Goal: Book appointment/travel/reservation

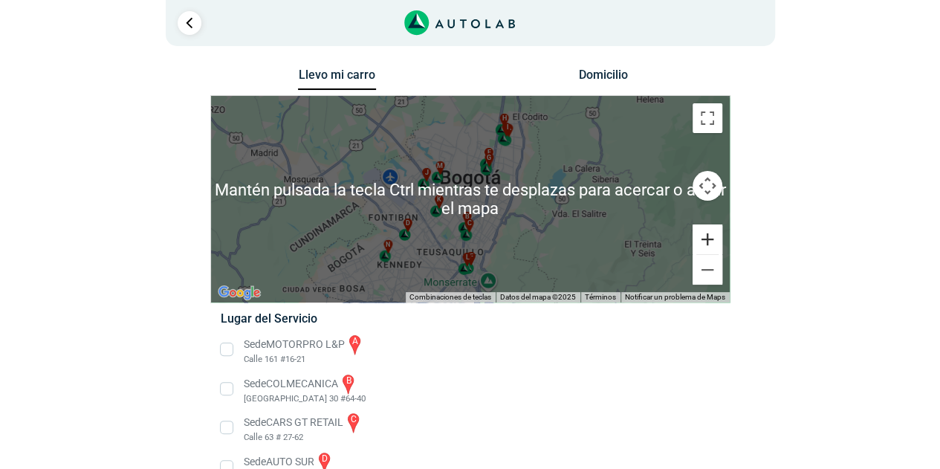
click at [707, 244] on button "Ampliar" at bounding box center [707, 239] width 30 height 30
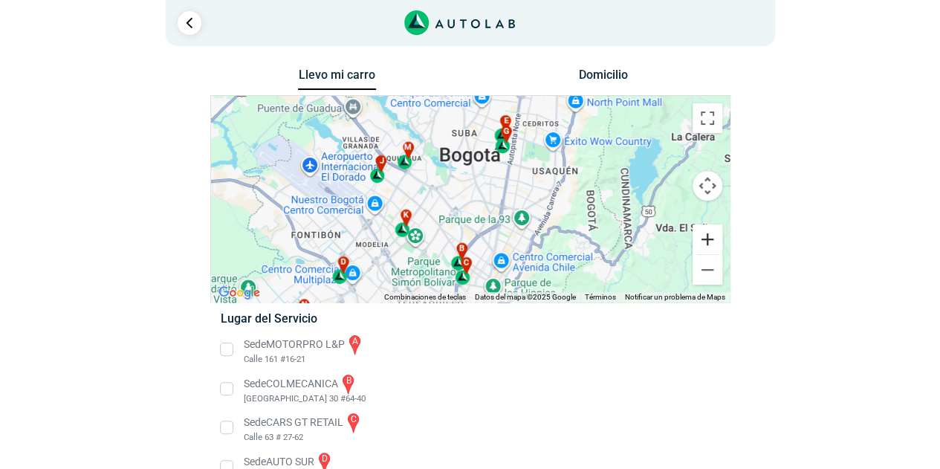
click at [705, 238] on button "Ampliar" at bounding box center [707, 239] width 30 height 30
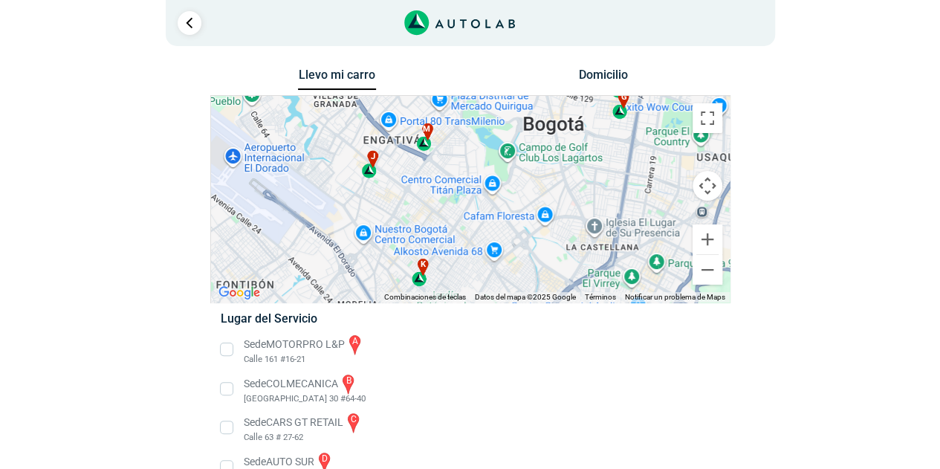
drag, startPoint x: 542, startPoint y: 184, endPoint x: 627, endPoint y: 203, distance: 86.7
click at [627, 203] on div "a b c d e f g" at bounding box center [470, 199] width 518 height 207
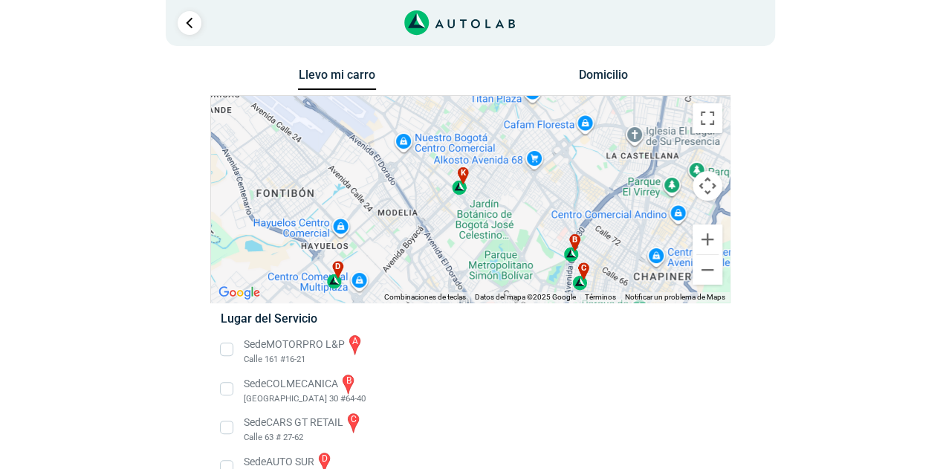
drag, startPoint x: 465, startPoint y: 226, endPoint x: 502, endPoint y: 146, distance: 88.4
click at [502, 146] on div "a b c d e f g" at bounding box center [470, 199] width 518 height 207
click at [716, 240] on button "Ampliar" at bounding box center [707, 239] width 30 height 30
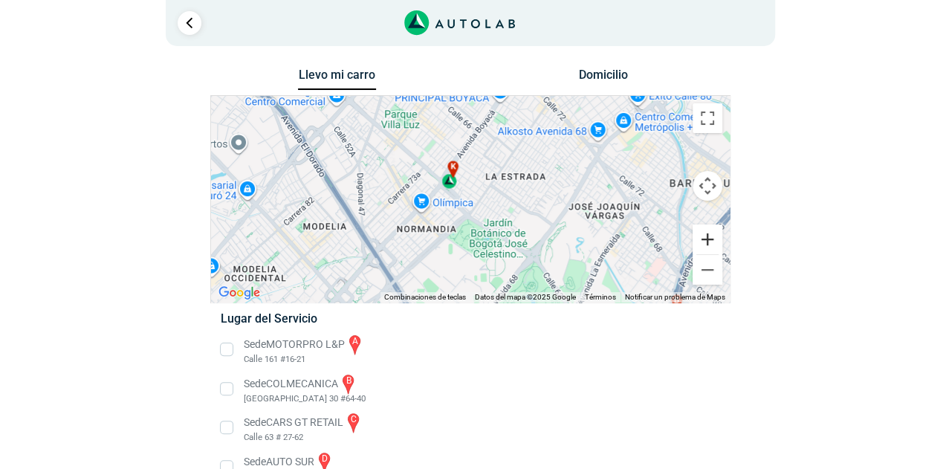
click at [706, 235] on button "Ampliar" at bounding box center [707, 239] width 30 height 30
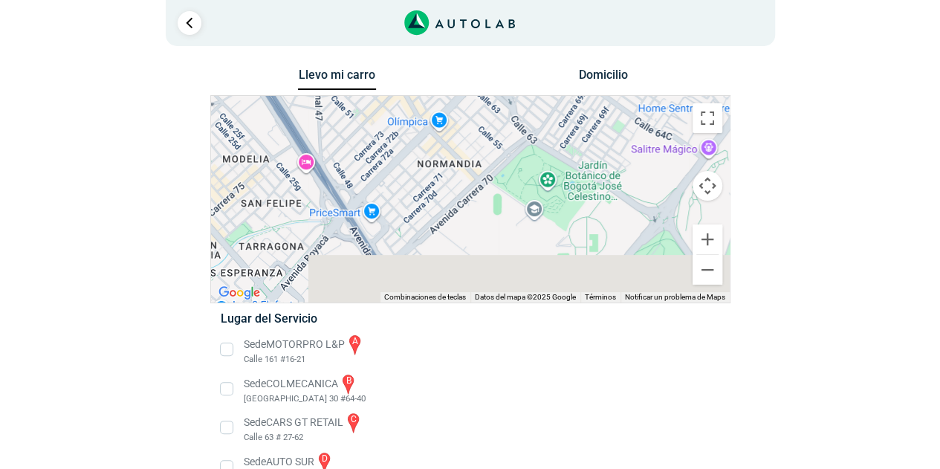
drag, startPoint x: 583, startPoint y: 256, endPoint x: 650, endPoint y: 160, distance: 116.8
click at [650, 160] on div "a b c d e f g" at bounding box center [470, 199] width 518 height 207
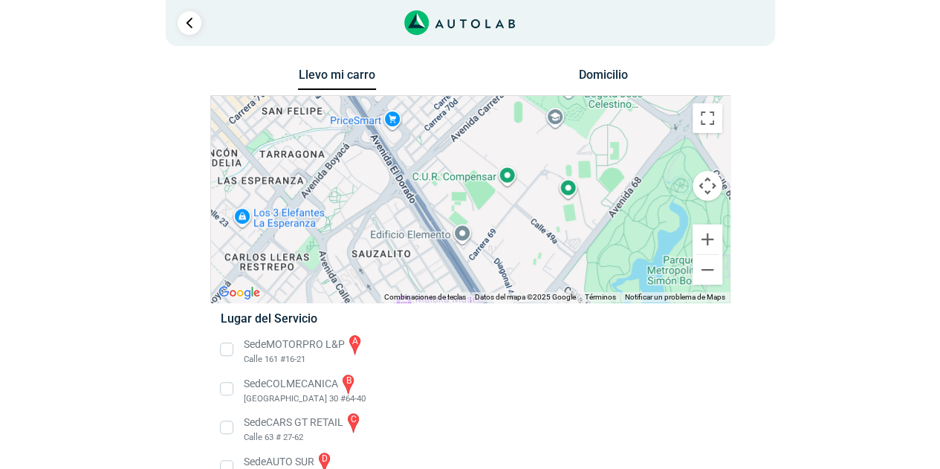
drag, startPoint x: 490, startPoint y: 189, endPoint x: 510, endPoint y: 97, distance: 94.1
click at [510, 97] on div "a b c d e f g" at bounding box center [470, 199] width 518 height 207
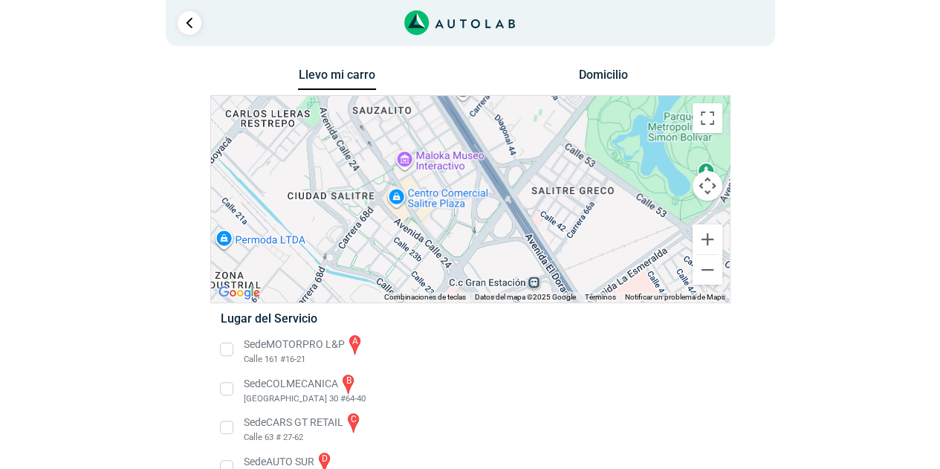
drag, startPoint x: 486, startPoint y: 255, endPoint x: 489, endPoint y: 109, distance: 145.6
click at [489, 109] on div "a b c d e f g" at bounding box center [470, 199] width 518 height 207
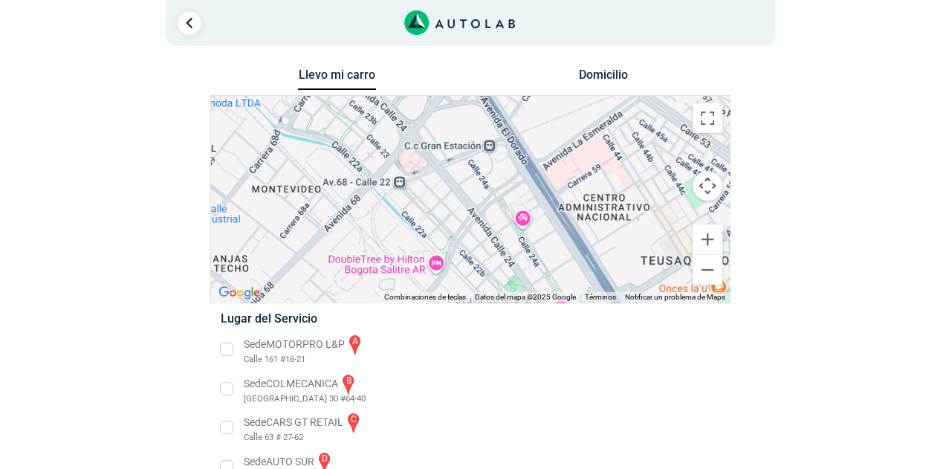
drag, startPoint x: 544, startPoint y: 219, endPoint x: 496, endPoint y: 83, distance: 144.0
drag, startPoint x: 519, startPoint y: 193, endPoint x: 478, endPoint y: 206, distance: 43.5
click at [478, 206] on div "a b c d e f g" at bounding box center [470, 199] width 518 height 207
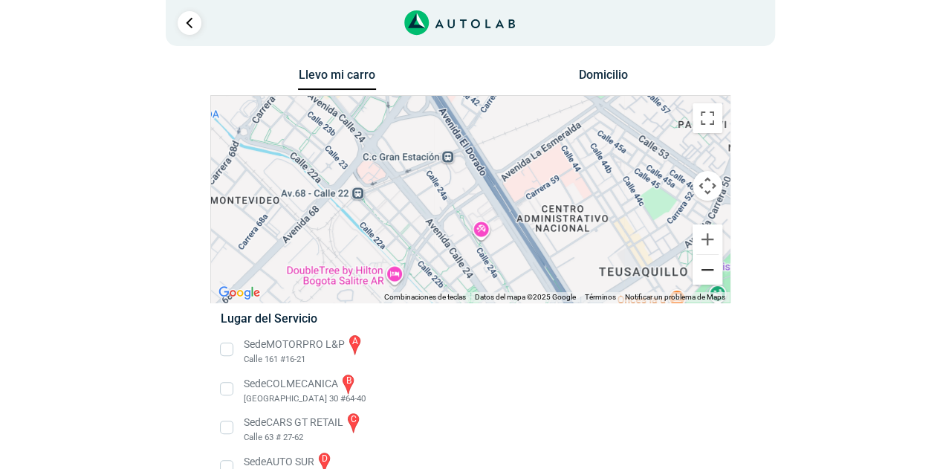
click at [704, 261] on button "Reducir" at bounding box center [707, 270] width 30 height 30
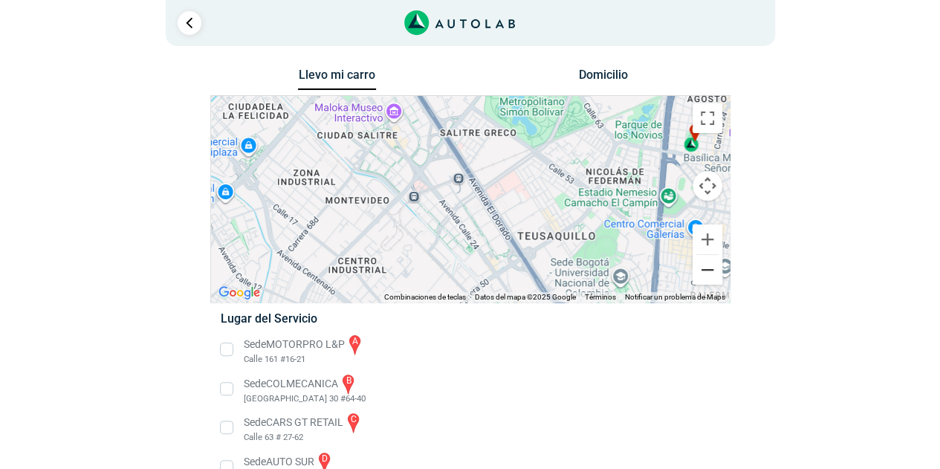
click at [704, 261] on button "Reducir" at bounding box center [707, 270] width 30 height 30
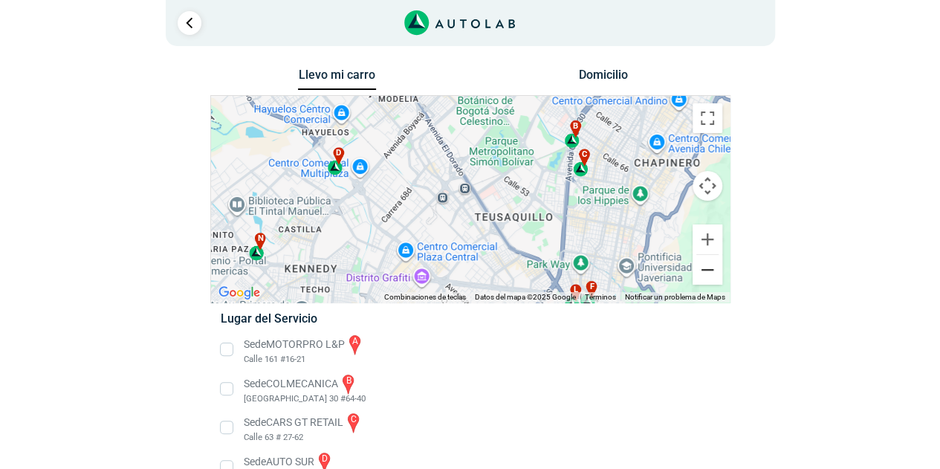
click at [704, 261] on button "Reducir" at bounding box center [707, 270] width 30 height 30
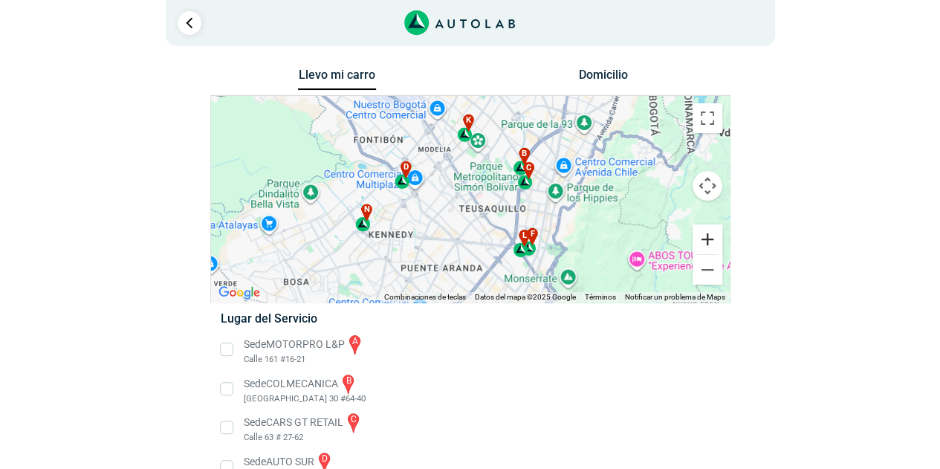
click at [700, 241] on button "Ampliar" at bounding box center [707, 239] width 30 height 30
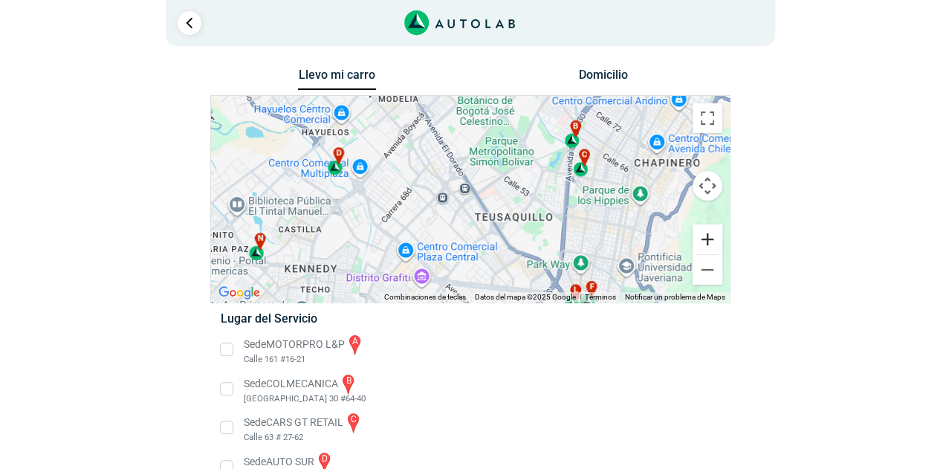
click at [700, 241] on button "Ampliar" at bounding box center [707, 239] width 30 height 30
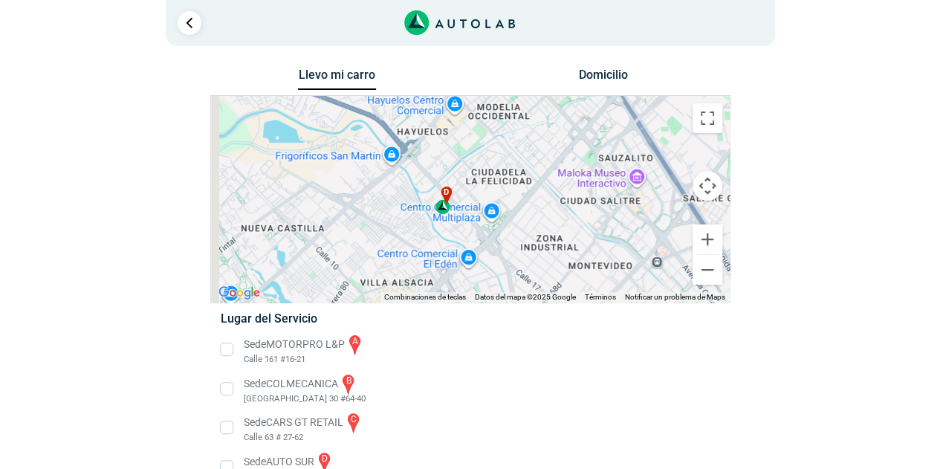
drag, startPoint x: 303, startPoint y: 188, endPoint x: 519, endPoint y: 244, distance: 223.4
click at [519, 244] on div "a b c d e f g" at bounding box center [470, 199] width 518 height 207
click at [703, 235] on button "Ampliar" at bounding box center [707, 239] width 30 height 30
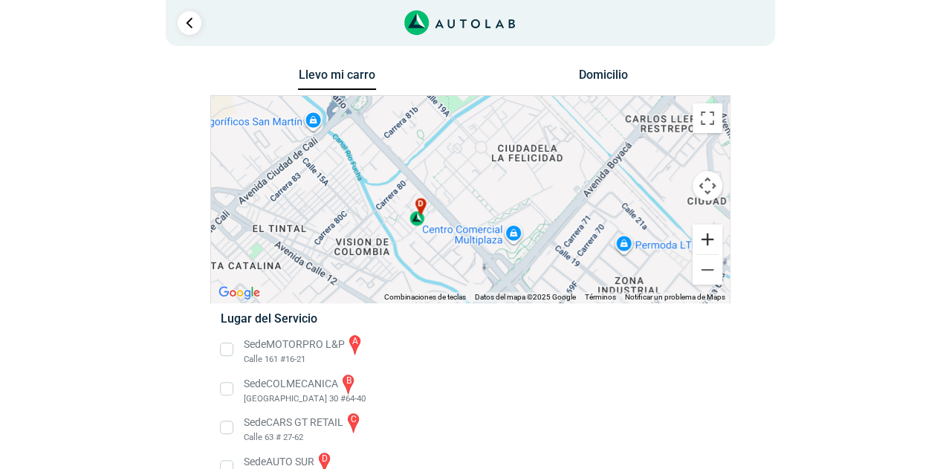
click at [703, 236] on button "Ampliar" at bounding box center [707, 239] width 30 height 30
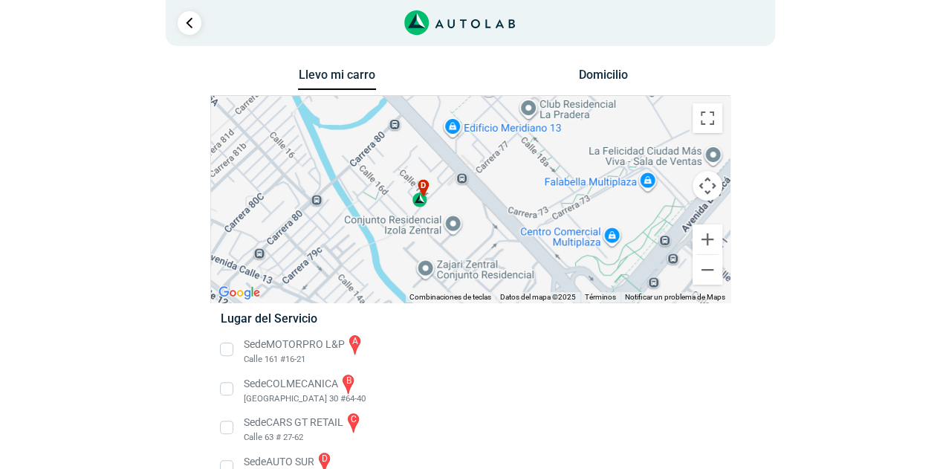
drag, startPoint x: 464, startPoint y: 249, endPoint x: 520, endPoint y: 204, distance: 71.3
click at [520, 204] on div "a b c d e f g" at bounding box center [470, 199] width 518 height 207
click at [706, 246] on button "Ampliar" at bounding box center [707, 239] width 30 height 30
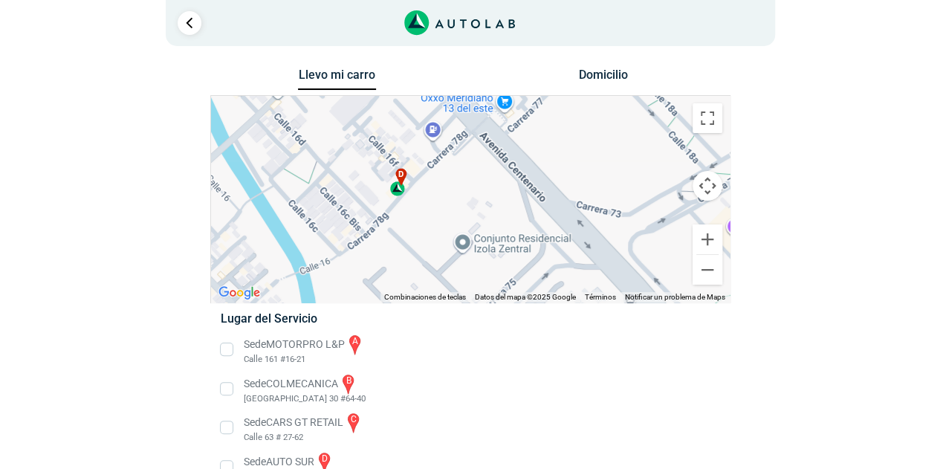
drag, startPoint x: 464, startPoint y: 215, endPoint x: 484, endPoint y: 207, distance: 21.7
click at [484, 207] on div "a b c d e f g" at bounding box center [470, 199] width 518 height 207
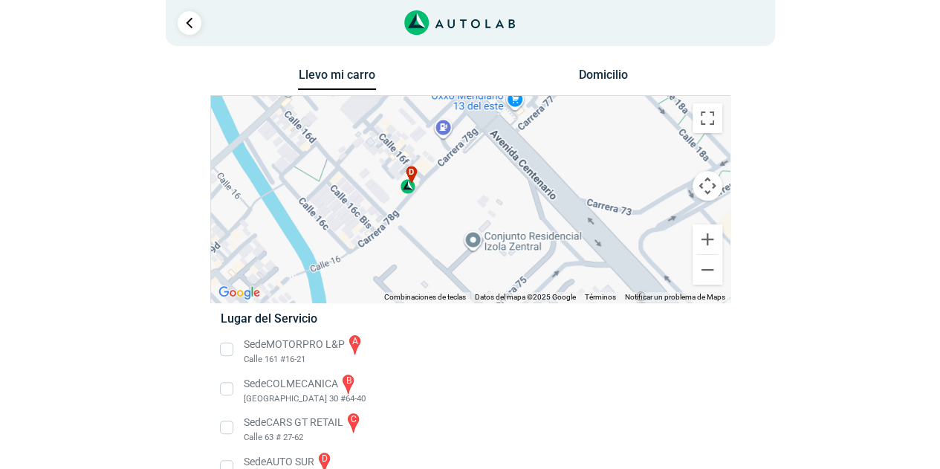
click at [412, 178] on span "d" at bounding box center [412, 172] width 6 height 13
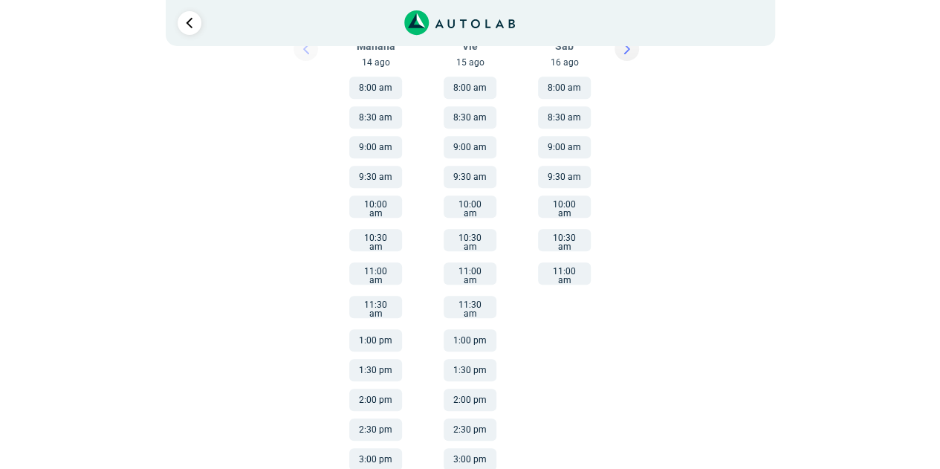
scroll to position [297, 0]
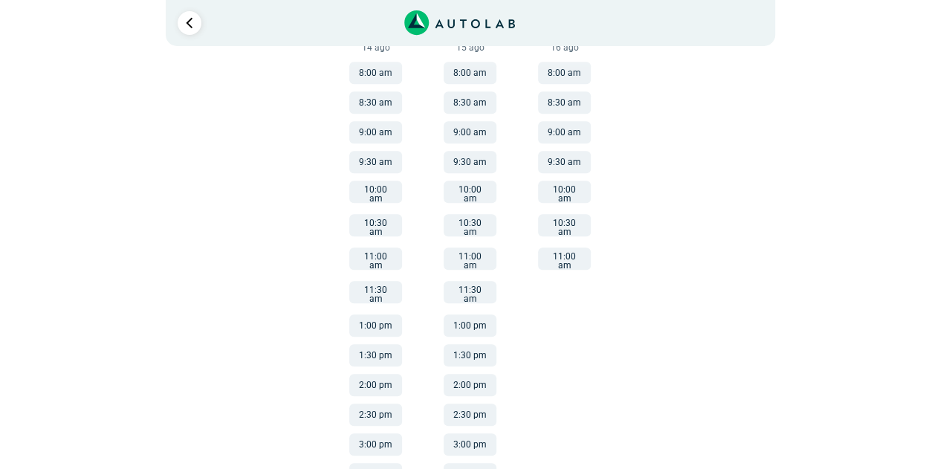
click at [566, 255] on button "11:00 am" at bounding box center [564, 258] width 53 height 22
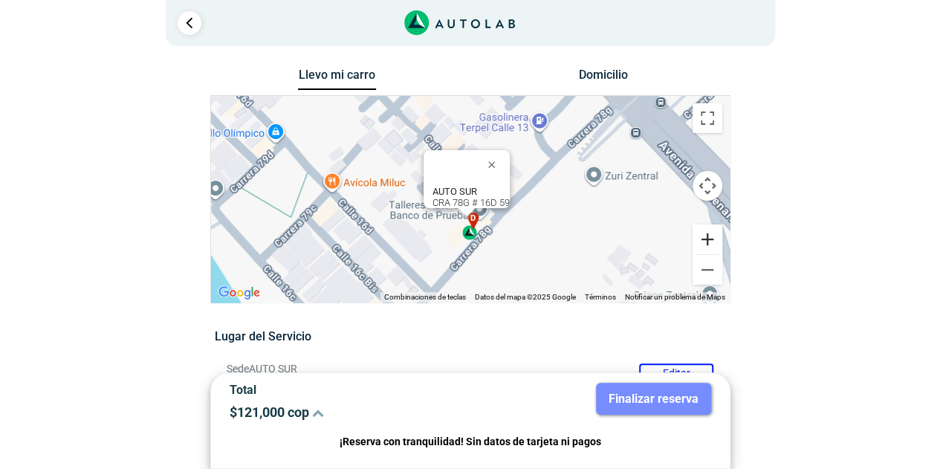
click at [715, 238] on button "Ampliar" at bounding box center [707, 239] width 30 height 30
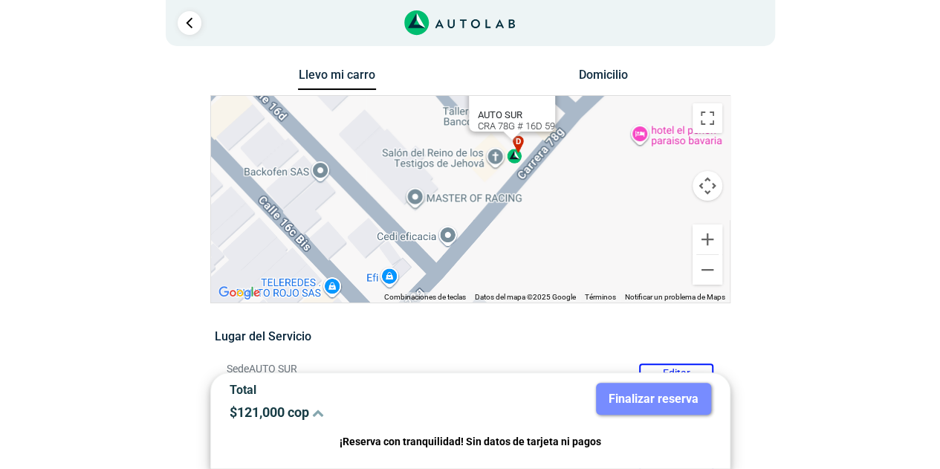
drag, startPoint x: 572, startPoint y: 254, endPoint x: 616, endPoint y: 139, distance: 123.2
click at [616, 139] on div "a b c d e f g" at bounding box center [470, 199] width 518 height 207
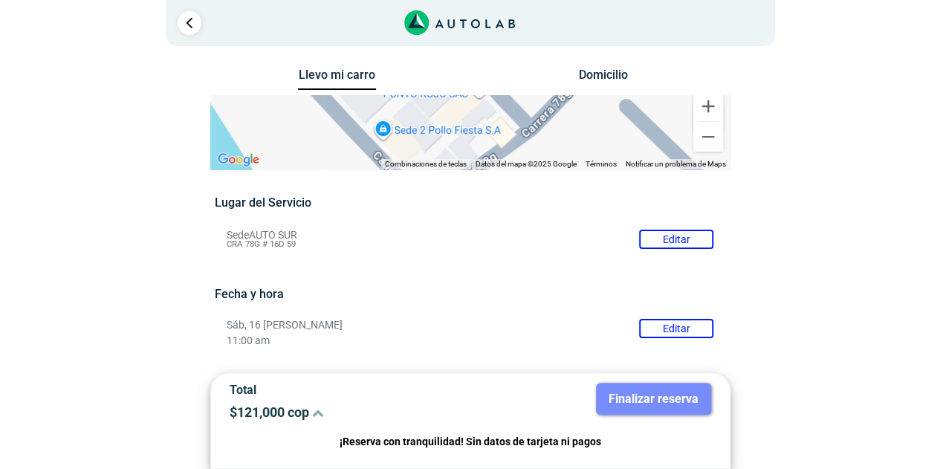
drag, startPoint x: 589, startPoint y: 227, endPoint x: 735, endPoint y: 84, distance: 204.3
click at [730, 84] on div "Llevo mi carro [GEOGRAPHIC_DATA] ← Mover a la izquierda → Mover a la derecha ↑ …" at bounding box center [470, 436] width 520 height 743
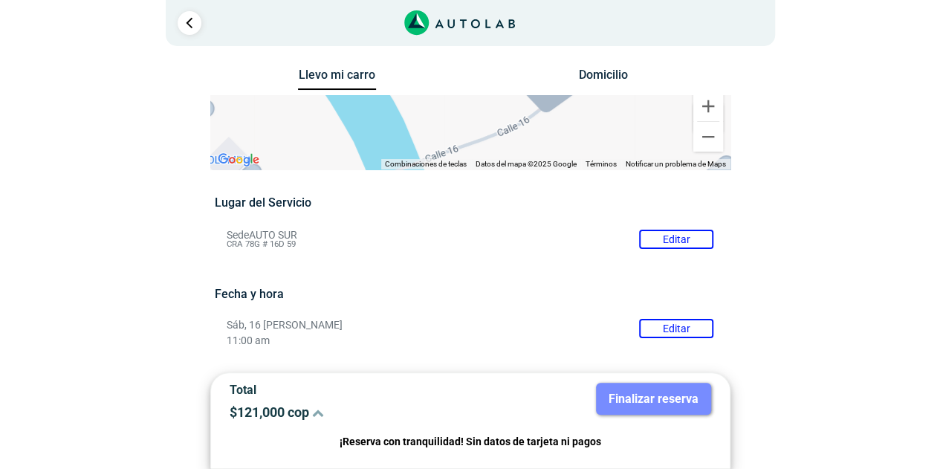
drag, startPoint x: 557, startPoint y: 194, endPoint x: 680, endPoint y: 94, distance: 158.4
click at [680, 94] on div "Llevo mi carro [GEOGRAPHIC_DATA] ← Mover a la izquierda → Mover a la derecha ↑ …" at bounding box center [470, 436] width 520 height 743
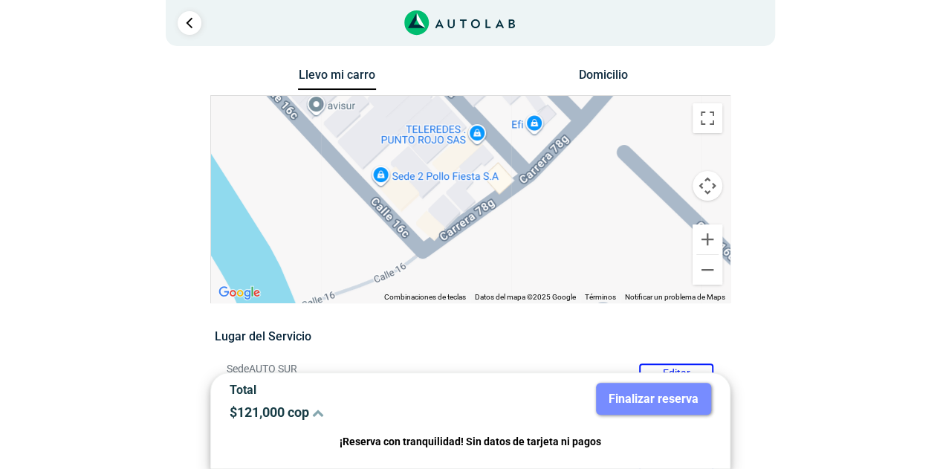
drag, startPoint x: 593, startPoint y: 157, endPoint x: 427, endPoint y: 273, distance: 201.7
click at [427, 273] on div "a b c d e f g" at bounding box center [470, 199] width 518 height 207
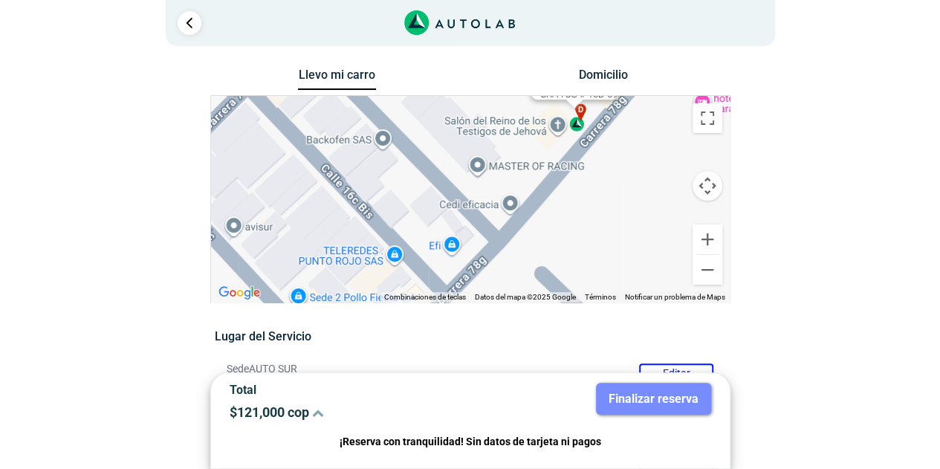
drag, startPoint x: 575, startPoint y: 159, endPoint x: 511, endPoint y: 287, distance: 142.8
click at [511, 287] on div "a b c d e f g" at bounding box center [470, 199] width 518 height 207
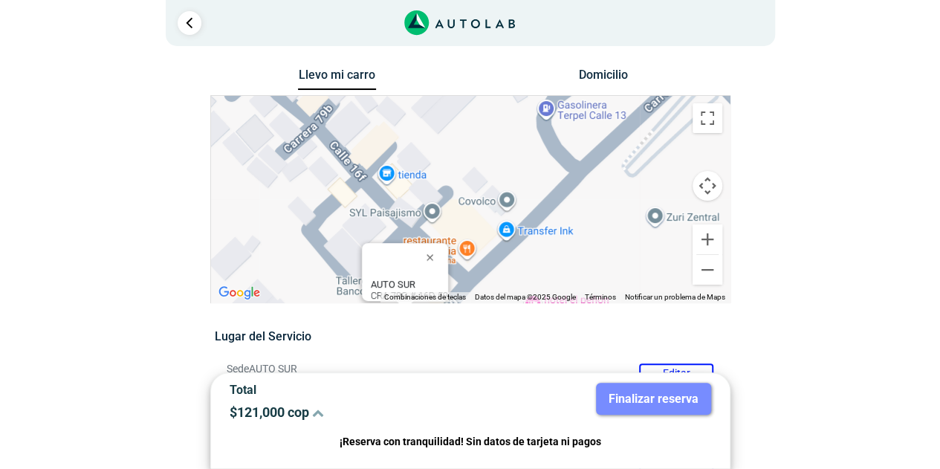
drag, startPoint x: 676, startPoint y: 152, endPoint x: 553, endPoint y: 276, distance: 174.4
click at [553, 276] on div "a b c d e f g" at bounding box center [470, 199] width 518 height 207
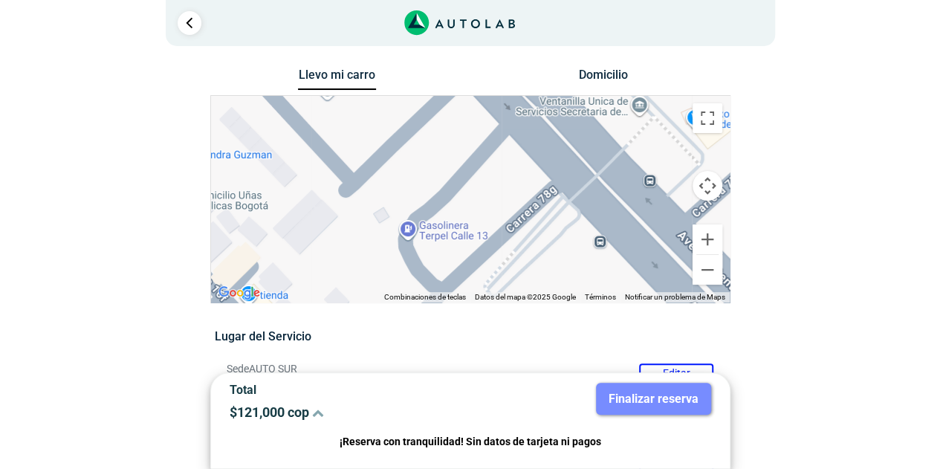
drag, startPoint x: 693, startPoint y: 137, endPoint x: 550, endPoint y: 262, distance: 190.6
click at [550, 264] on div "a b c d e f g" at bounding box center [470, 199] width 518 height 207
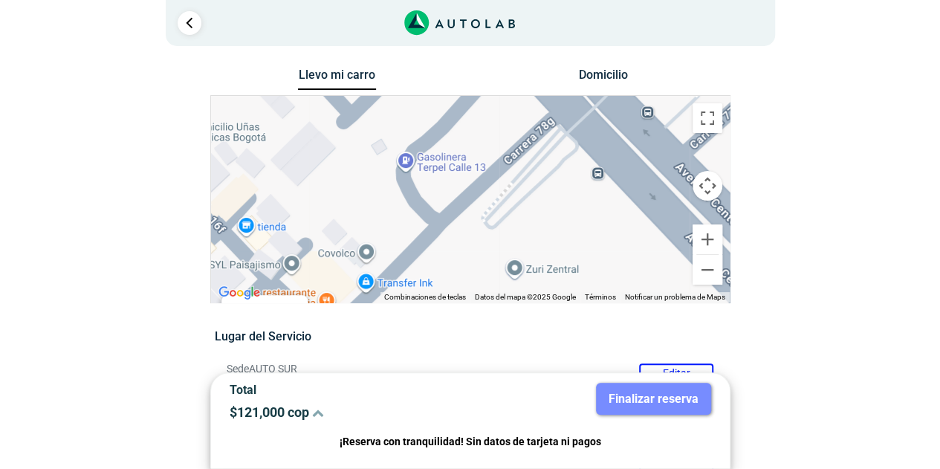
drag, startPoint x: 606, startPoint y: 178, endPoint x: 618, endPoint y: 103, distance: 76.0
click at [618, 103] on div "a b c d e f g" at bounding box center [470, 199] width 518 height 207
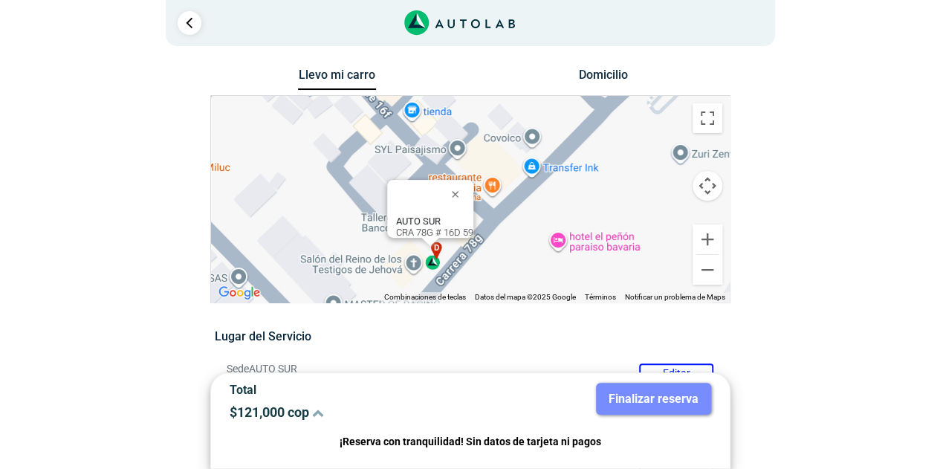
drag, startPoint x: 474, startPoint y: 215, endPoint x: 631, endPoint y: 103, distance: 193.3
click at [631, 103] on div "a b c d e f g" at bounding box center [470, 199] width 518 height 207
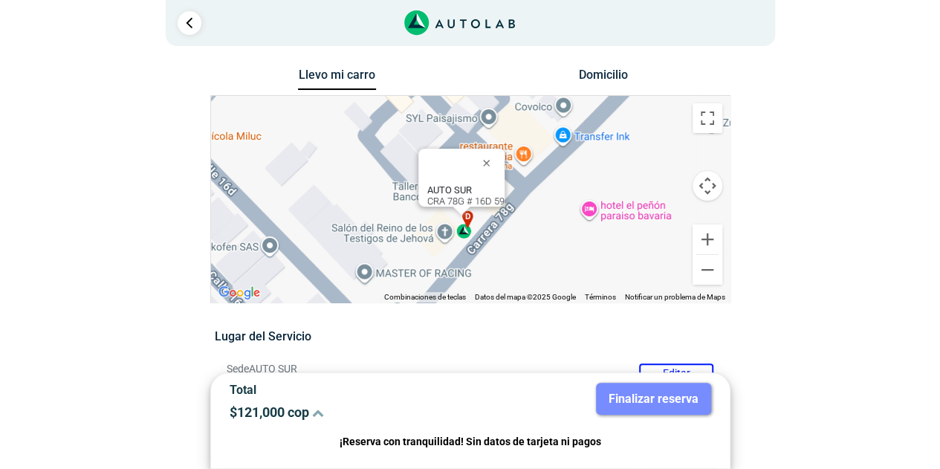
drag, startPoint x: 496, startPoint y: 228, endPoint x: 521, endPoint y: 202, distance: 36.2
click at [521, 202] on div "a b c d e f g" at bounding box center [470, 199] width 518 height 207
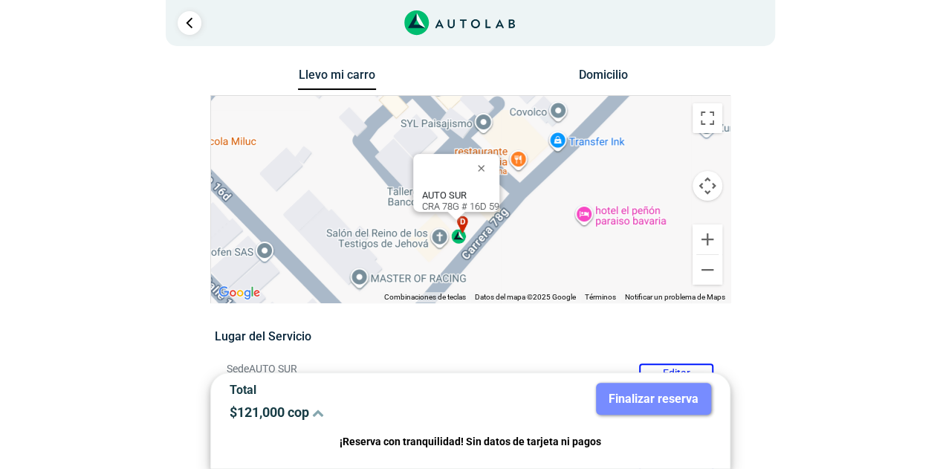
drag, startPoint x: 524, startPoint y: 248, endPoint x: 507, endPoint y: 223, distance: 30.5
click at [514, 262] on div "a b c d e f g" at bounding box center [470, 199] width 518 height 207
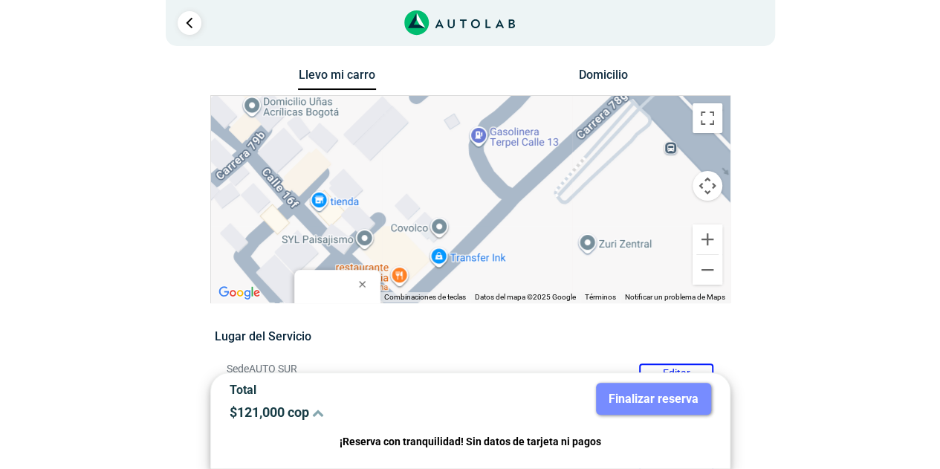
drag, startPoint x: 565, startPoint y: 163, endPoint x: 455, endPoint y: 270, distance: 153.4
click at [455, 270] on div "a b c d e f g" at bounding box center [470, 199] width 518 height 207
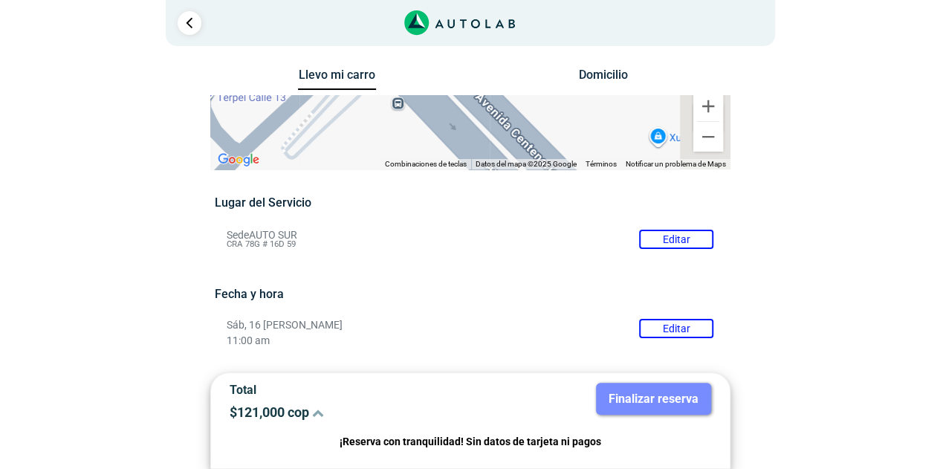
drag, startPoint x: 651, startPoint y: 137, endPoint x: 380, endPoint y: 94, distance: 273.9
click at [380, 93] on div "Llevo mi carro [GEOGRAPHIC_DATA] ← Mover a la izquierda → Mover a la derecha ↑ …" at bounding box center [470, 436] width 520 height 743
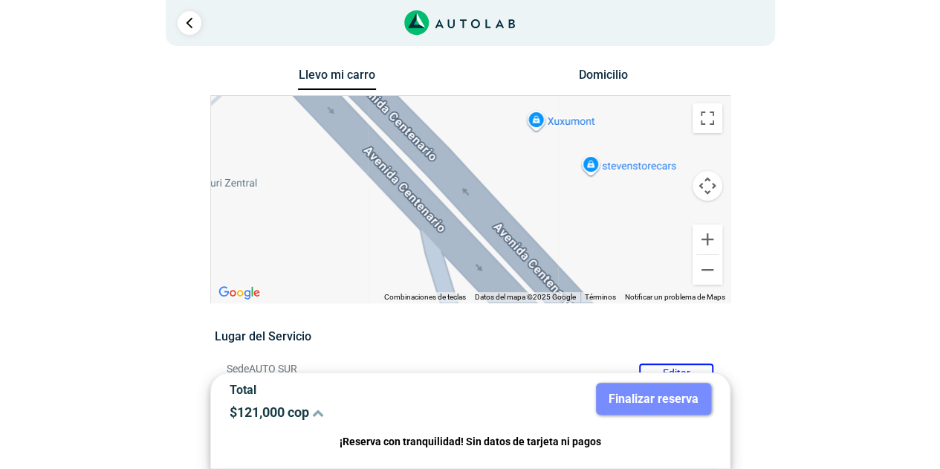
drag, startPoint x: 604, startPoint y: 210, endPoint x: 449, endPoint y: 52, distance: 221.7
click at [449, 52] on div "1 Llevo mi carro [GEOGRAPHIC_DATA] ← Mover a la izquierda → ↑ ↓ + - Fin" at bounding box center [470, 470] width 891 height 941
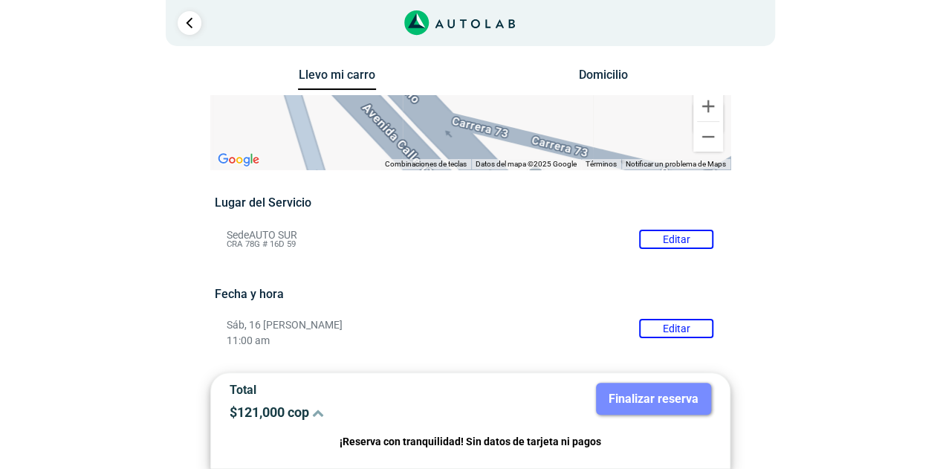
drag, startPoint x: 631, startPoint y: 210, endPoint x: 566, endPoint y: 48, distance: 174.6
click at [566, 48] on div "1 Llevo mi carro [GEOGRAPHIC_DATA] ← Mover a la izquierda → ↑ ↓ + - Fin" at bounding box center [470, 403] width 891 height 807
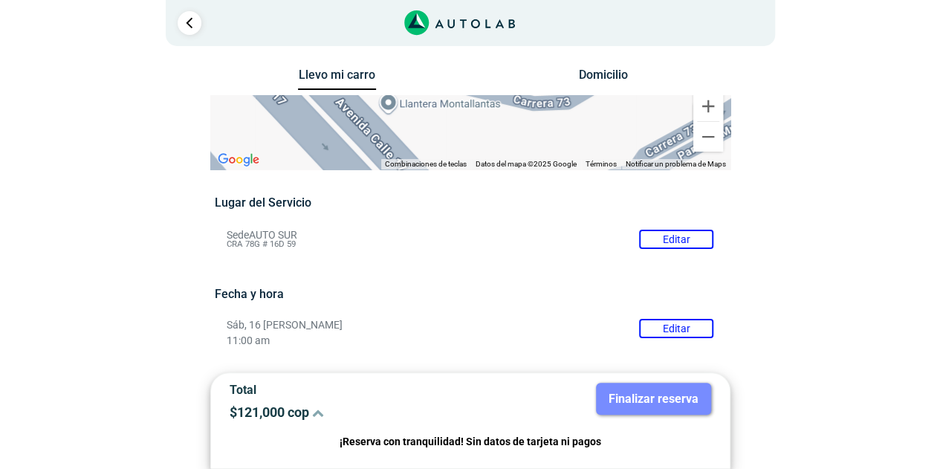
drag, startPoint x: 541, startPoint y: 197, endPoint x: 391, endPoint y: 22, distance: 230.3
click at [391, 22] on div "1 Llevo mi carro [GEOGRAPHIC_DATA] ← Mover a la izquierda → ↑ ↓ + - Fin" at bounding box center [470, 403] width 891 height 807
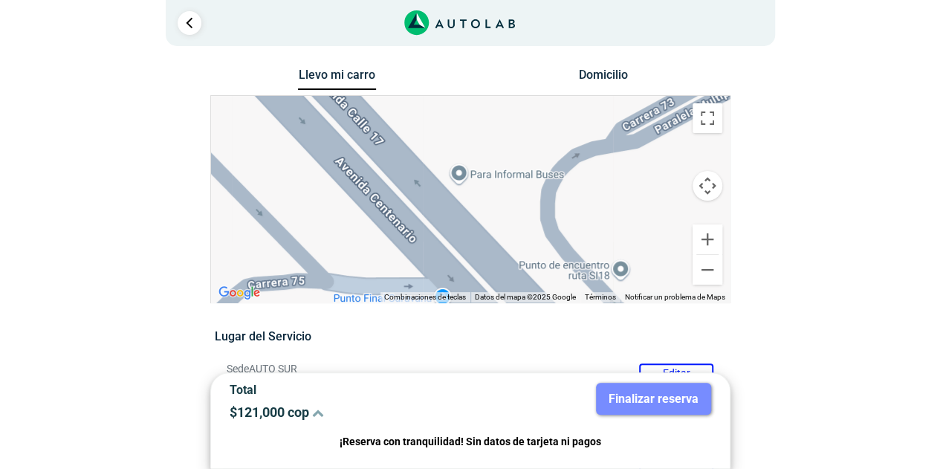
drag, startPoint x: 550, startPoint y: 225, endPoint x: 527, endPoint y: 121, distance: 106.5
click at [527, 121] on div "a b c d e f g" at bounding box center [470, 199] width 518 height 207
click at [711, 124] on button "Cambiar a la vista en pantalla completa" at bounding box center [707, 118] width 30 height 30
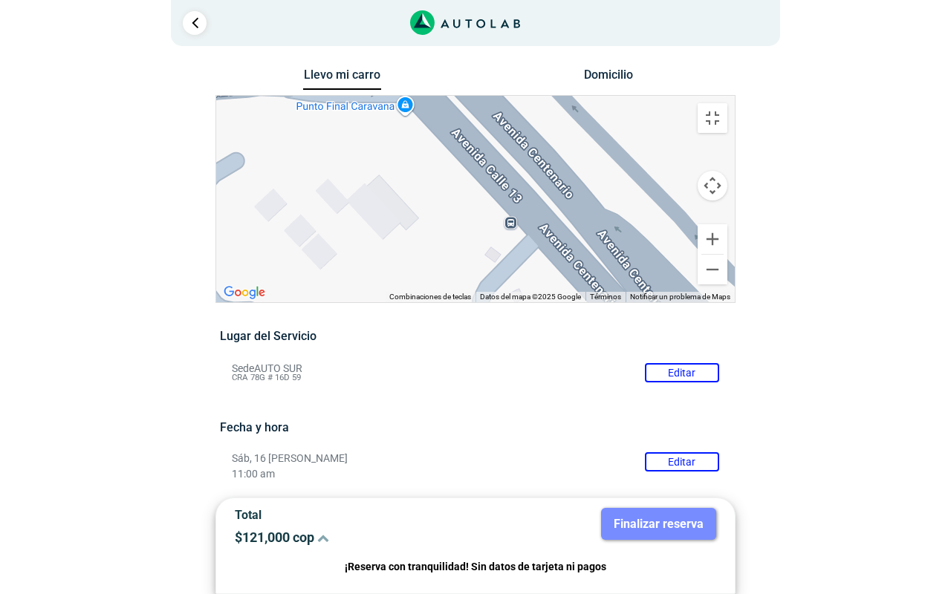
drag, startPoint x: 620, startPoint y: 423, endPoint x: 554, endPoint y: 183, distance: 248.0
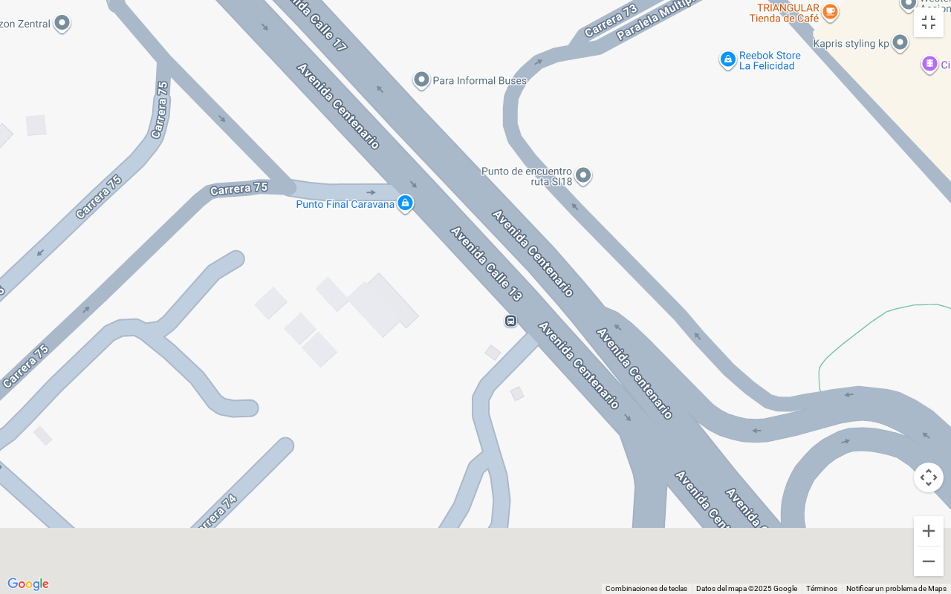
click at [554, 183] on div "a b c d e f g" at bounding box center [475, 297] width 951 height 594
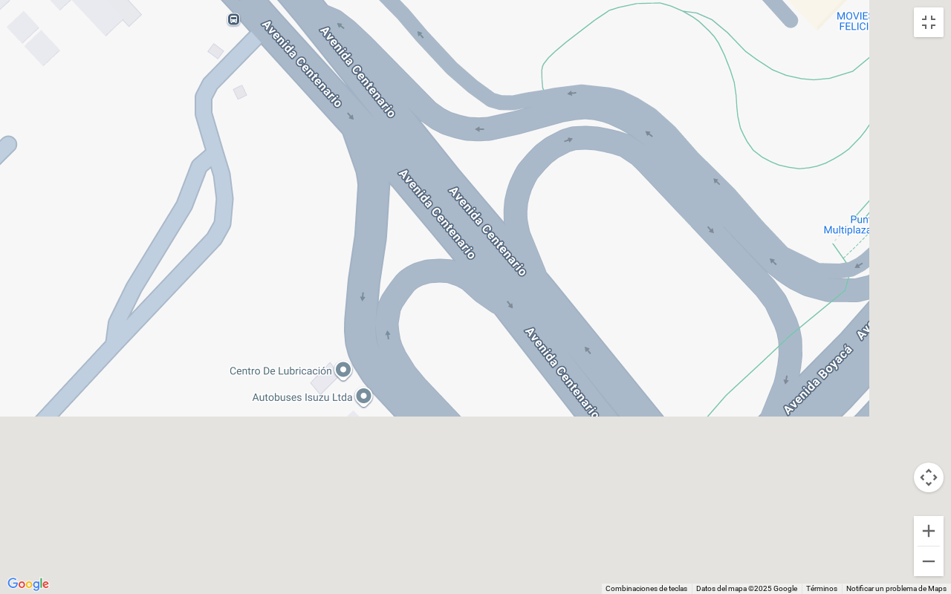
drag, startPoint x: 756, startPoint y: 440, endPoint x: 478, endPoint y: 146, distance: 405.2
click at [478, 146] on div "a b c d e f g" at bounding box center [475, 297] width 951 height 594
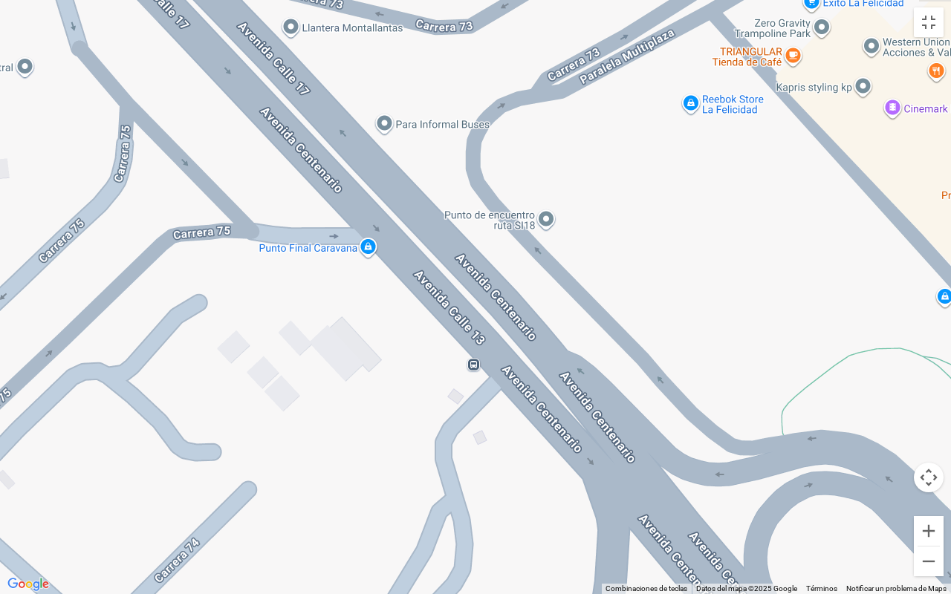
drag, startPoint x: 496, startPoint y: 209, endPoint x: 743, endPoint y: 566, distance: 434.1
click at [743, 468] on div "a b c d e f g" at bounding box center [475, 297] width 951 height 594
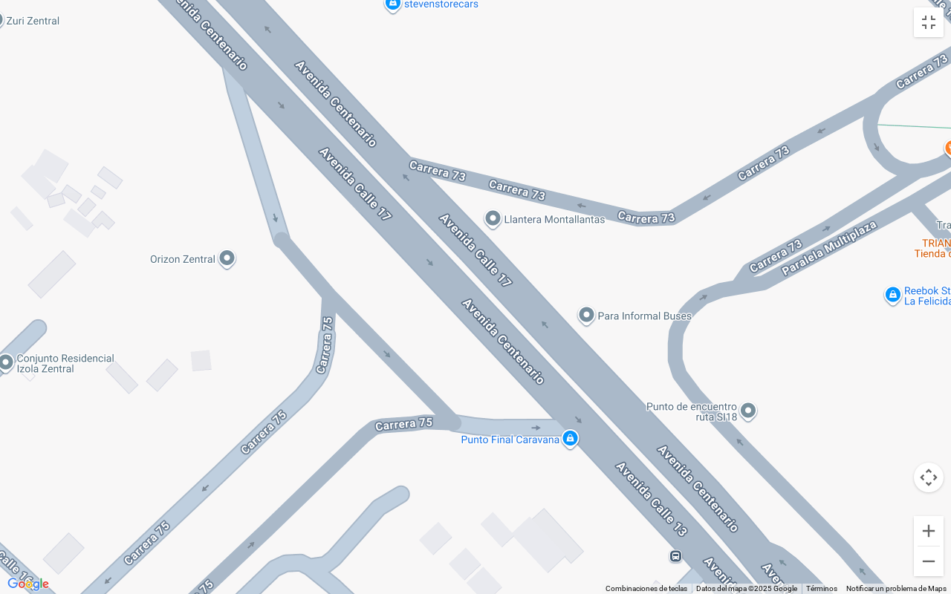
drag, startPoint x: 547, startPoint y: 363, endPoint x: 732, endPoint y: 536, distance: 253.3
click at [732, 468] on div "a b c d e f g" at bounding box center [475, 297] width 951 height 594
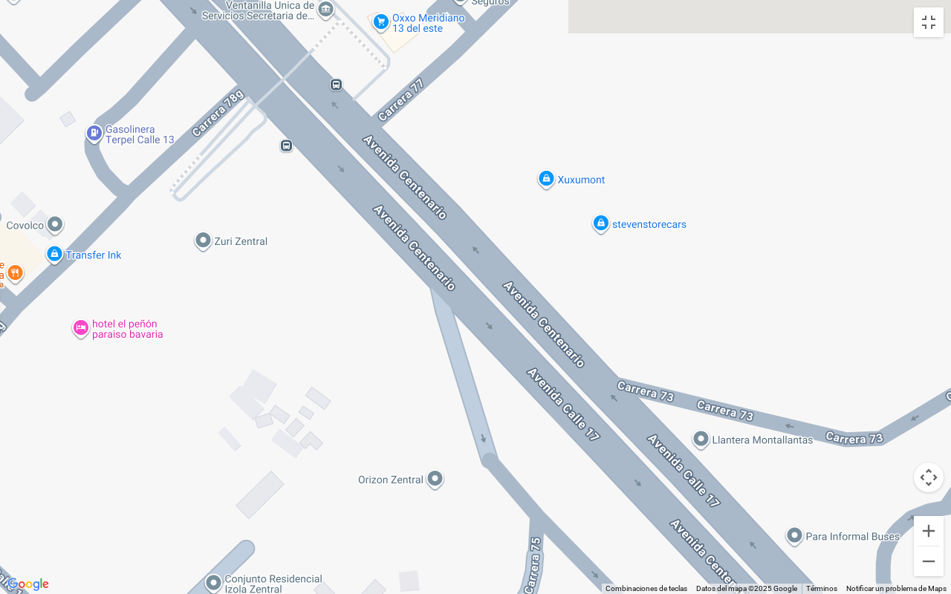
drag, startPoint x: 464, startPoint y: 308, endPoint x: 676, endPoint y: 536, distance: 310.6
click at [676, 468] on div "a b c d e f g" at bounding box center [475, 297] width 951 height 594
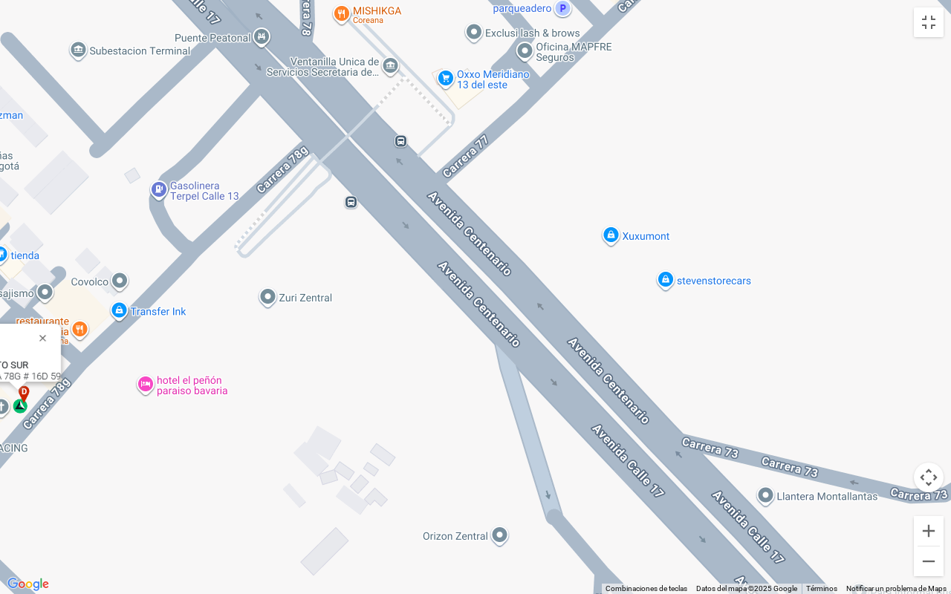
drag, startPoint x: 481, startPoint y: 310, endPoint x: 547, endPoint y: 369, distance: 88.9
click at [547, 369] on div "a b c d e f g" at bounding box center [475, 297] width 951 height 594
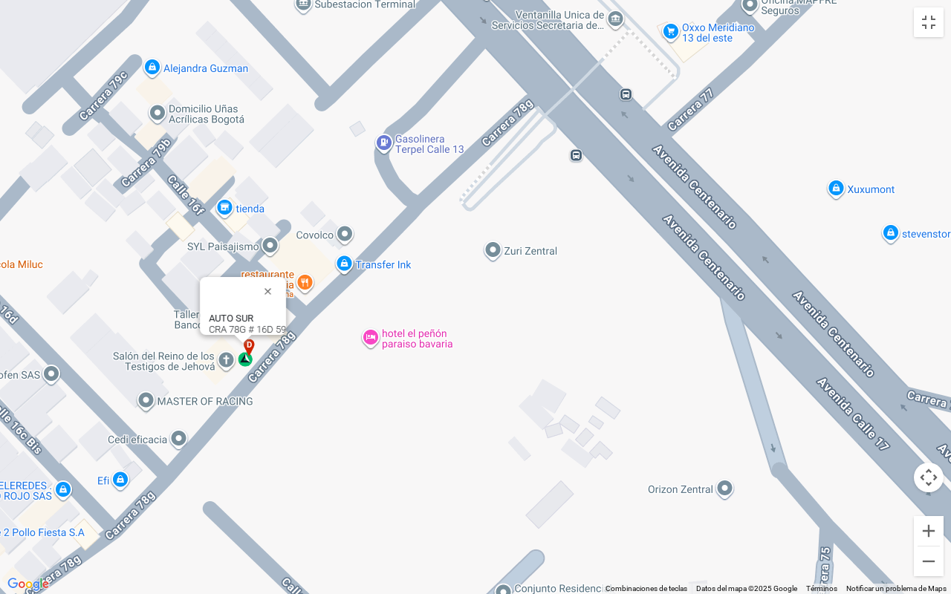
drag, startPoint x: 432, startPoint y: 360, endPoint x: 651, endPoint y: 302, distance: 225.9
click at [651, 302] on div "a b c d e f g" at bounding box center [475, 297] width 951 height 594
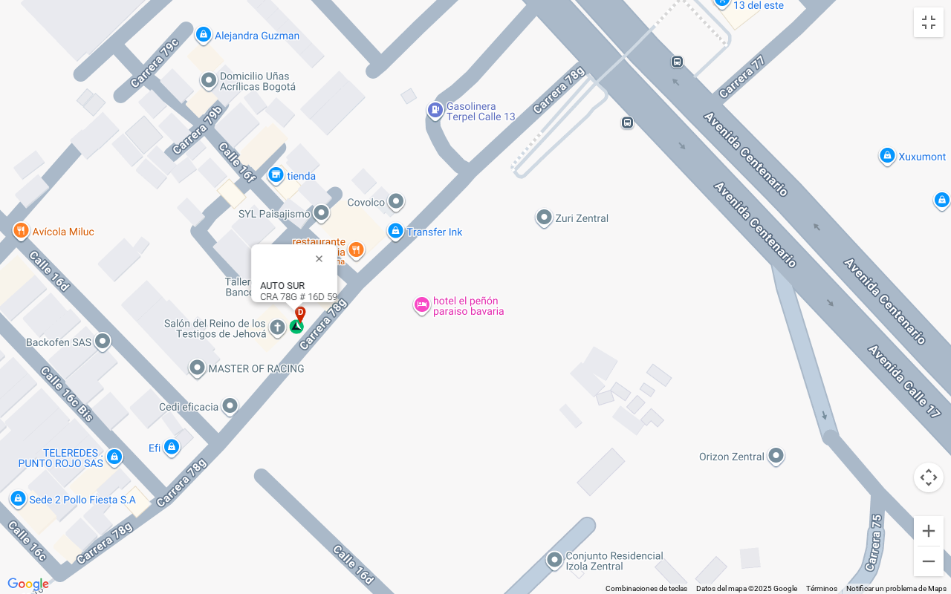
drag, startPoint x: 354, startPoint y: 382, endPoint x: 406, endPoint y: 348, distance: 62.2
click at [406, 348] on div "a b c d e f g" at bounding box center [475, 297] width 951 height 594
click at [295, 328] on div "d" at bounding box center [297, 320] width 17 height 28
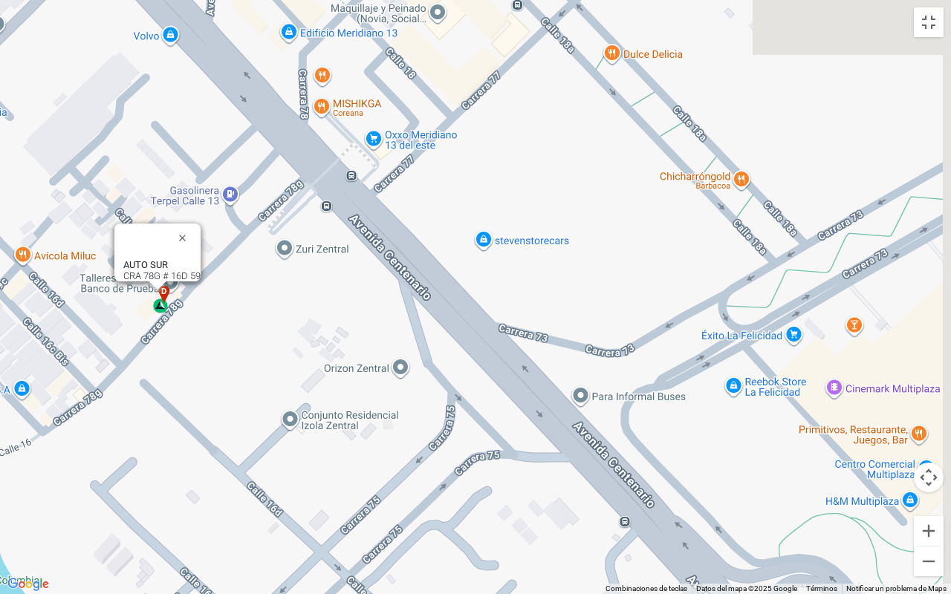
drag, startPoint x: 498, startPoint y: 420, endPoint x: 186, endPoint y: 433, distance: 313.0
click at [186, 433] on div "a b c d e f g" at bounding box center [475, 297] width 951 height 594
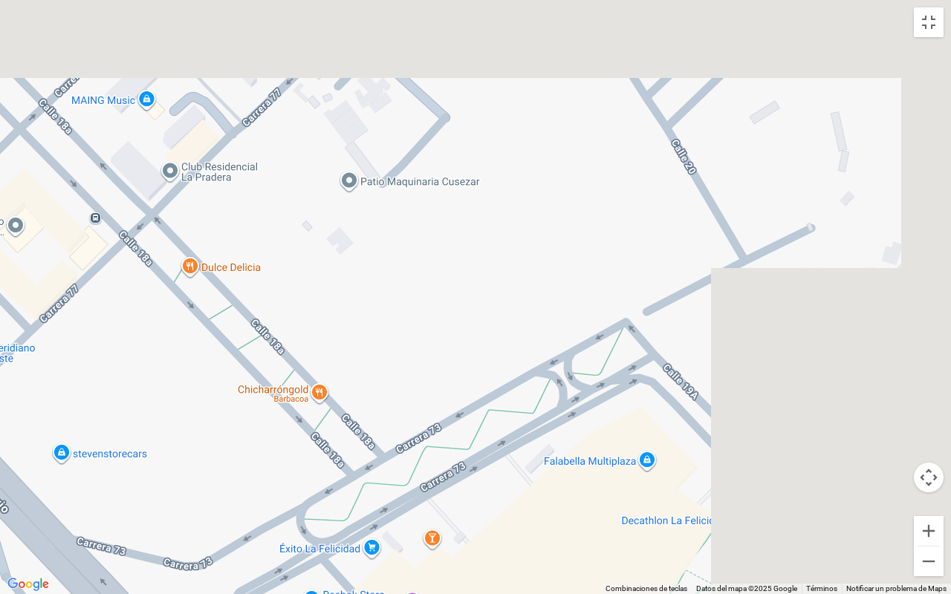
drag, startPoint x: 741, startPoint y: 365, endPoint x: 589, endPoint y: 303, distance: 164.3
click at [343, 468] on div "a b c d e f g" at bounding box center [475, 297] width 951 height 594
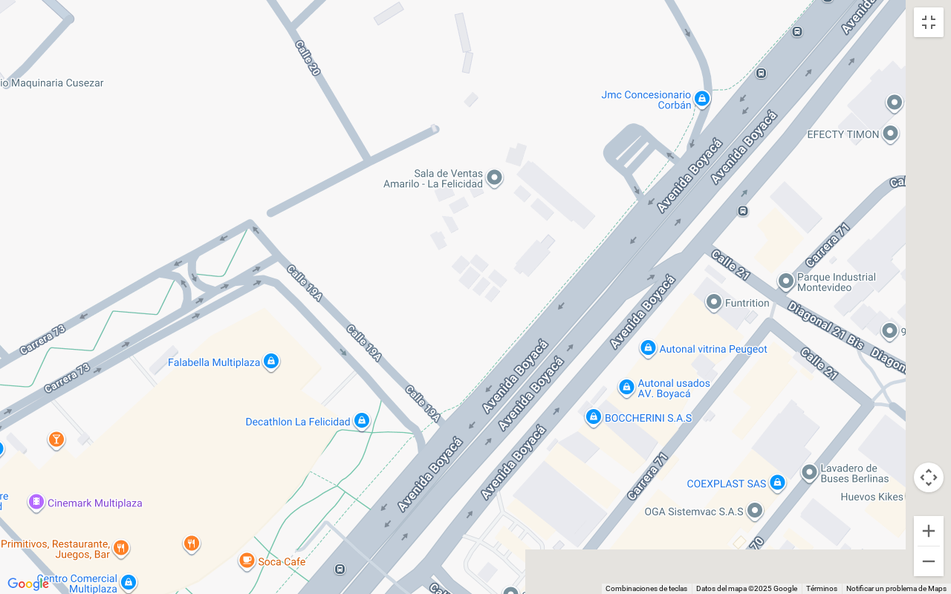
drag, startPoint x: 664, startPoint y: 250, endPoint x: 319, endPoint y: 60, distance: 393.3
click at [292, 94] on div "a b c d e f g" at bounding box center [475, 297] width 951 height 594
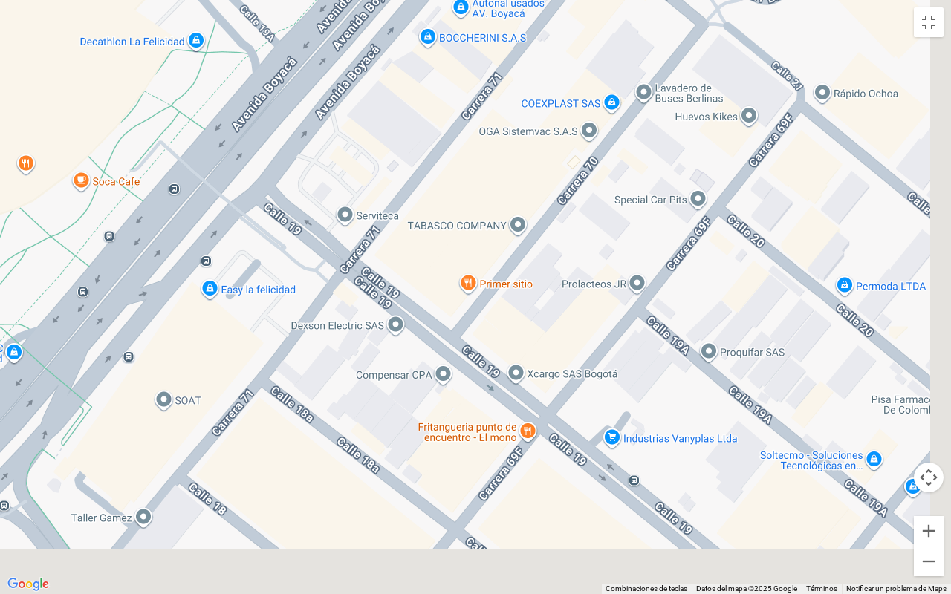
drag, startPoint x: 527, startPoint y: 332, endPoint x: 397, endPoint y: 45, distance: 314.8
click at [397, 45] on div "a b c d e f g" at bounding box center [475, 297] width 951 height 594
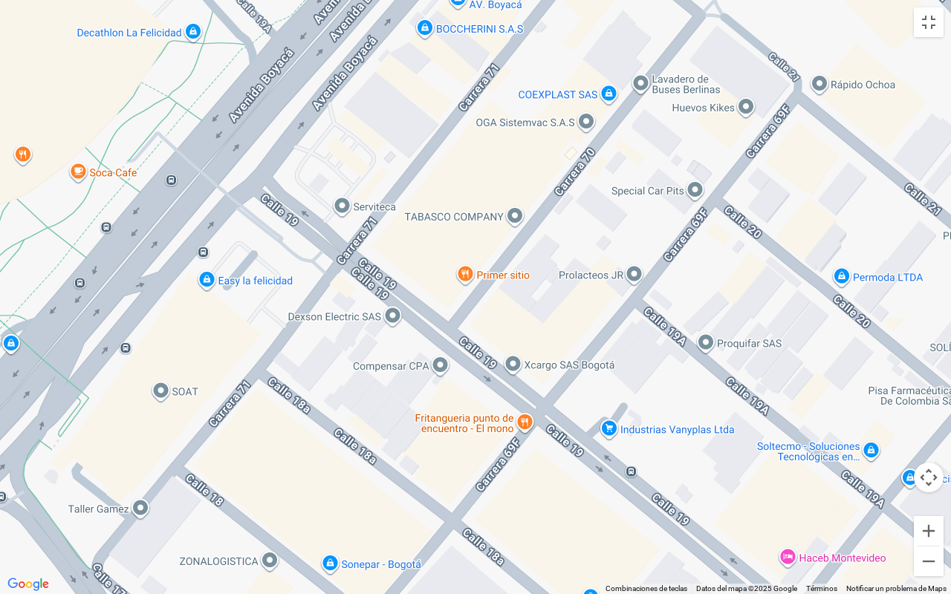
drag, startPoint x: 334, startPoint y: 238, endPoint x: 663, endPoint y: 0, distance: 405.9
click at [663, 0] on div "a b c d e f g" at bounding box center [475, 297] width 951 height 594
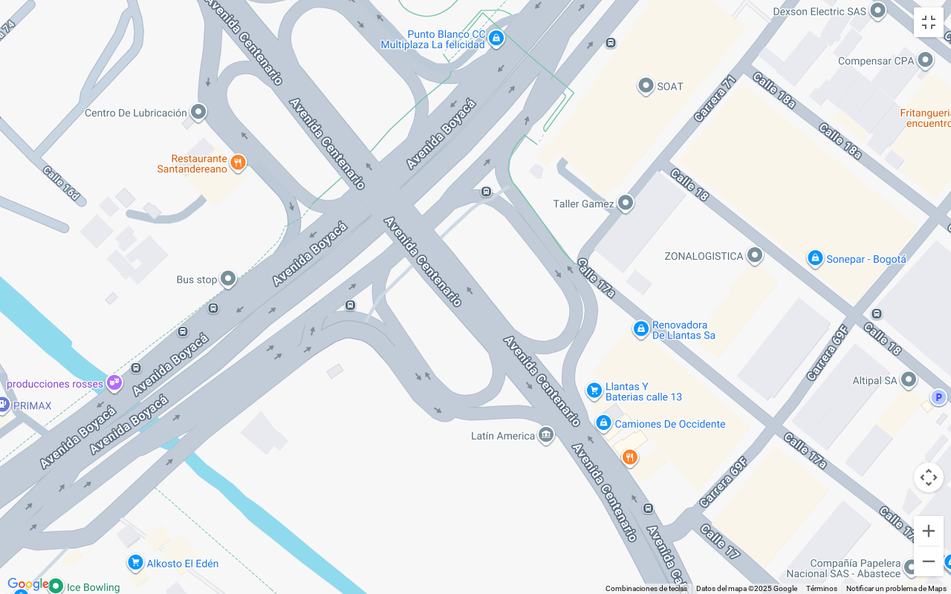
drag, startPoint x: 508, startPoint y: 282, endPoint x: 524, endPoint y: 0, distance: 282.7
click at [524, 0] on div "a b c d e f g" at bounding box center [475, 297] width 951 height 594
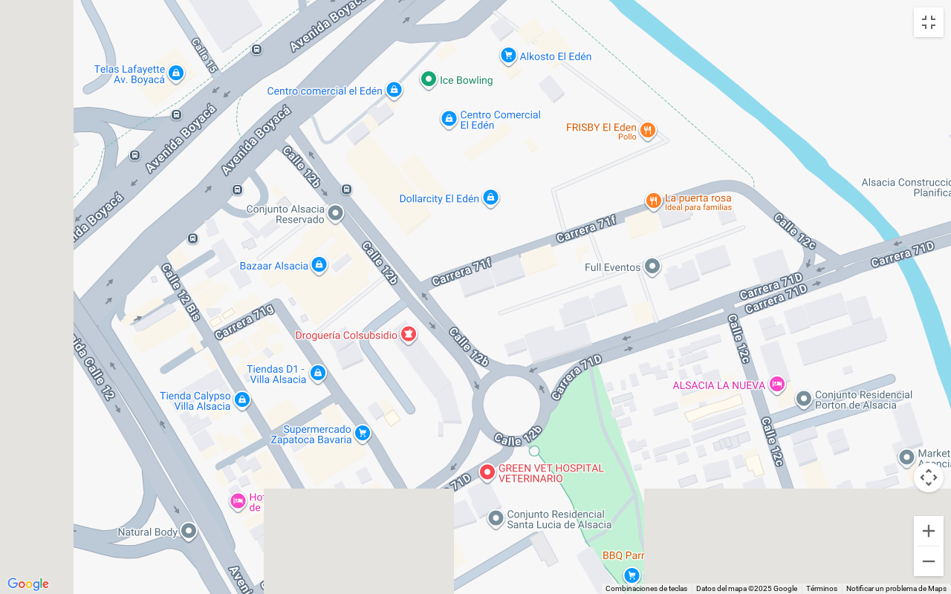
drag
click at [647, 140] on div "a b c d e f g" at bounding box center [475, 297] width 951 height 594
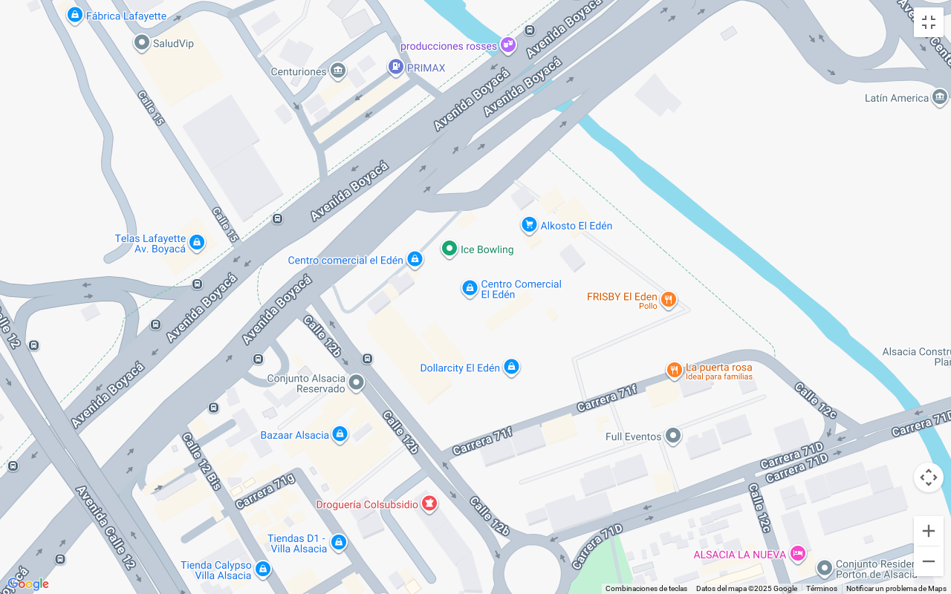
click at [582, 420] on div "a b c d e f g" at bounding box center [475, 297] width 951 height 594
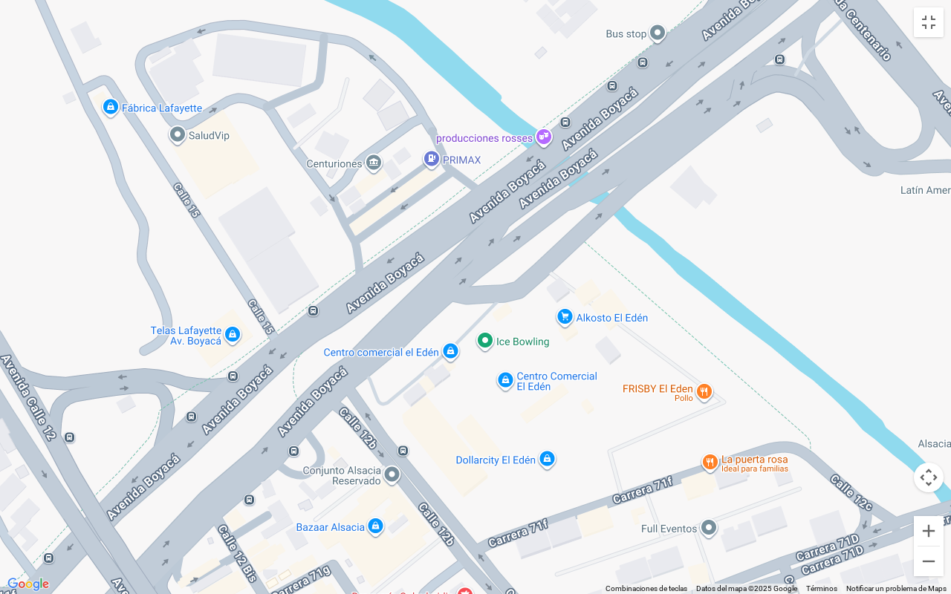
click at [657, 468] on div "a b c d e f g" at bounding box center [475, 297] width 951 height 594
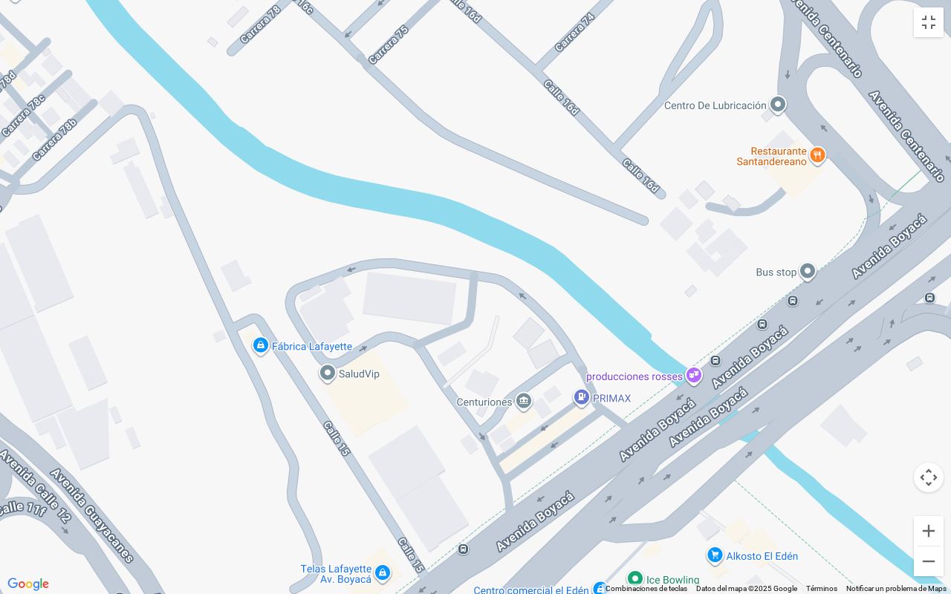
click at [501, 293] on div "a b c d e f g" at bounding box center [475, 297] width 951 height 594
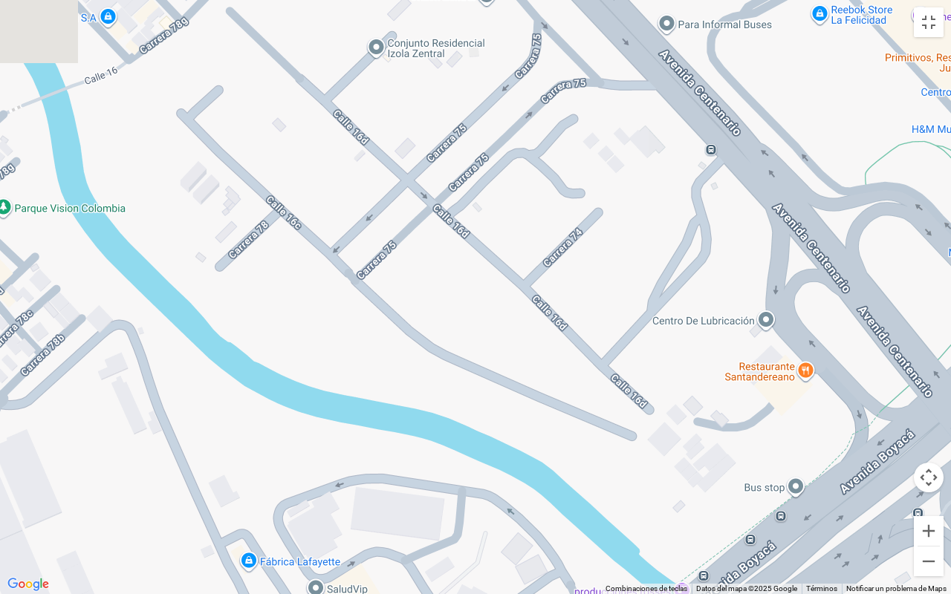
click at [514, 447] on div "a b c d e f g" at bounding box center [475, 297] width 951 height 594
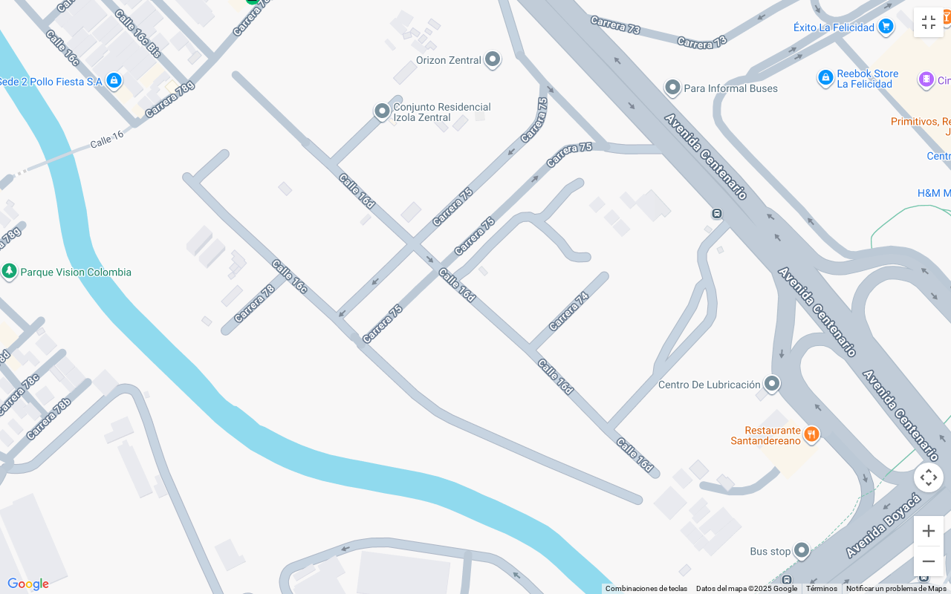
click at [544, 468] on div "a b c d e f g" at bounding box center [475, 297] width 951 height 594
